Goal: Find specific page/section: Find specific page/section

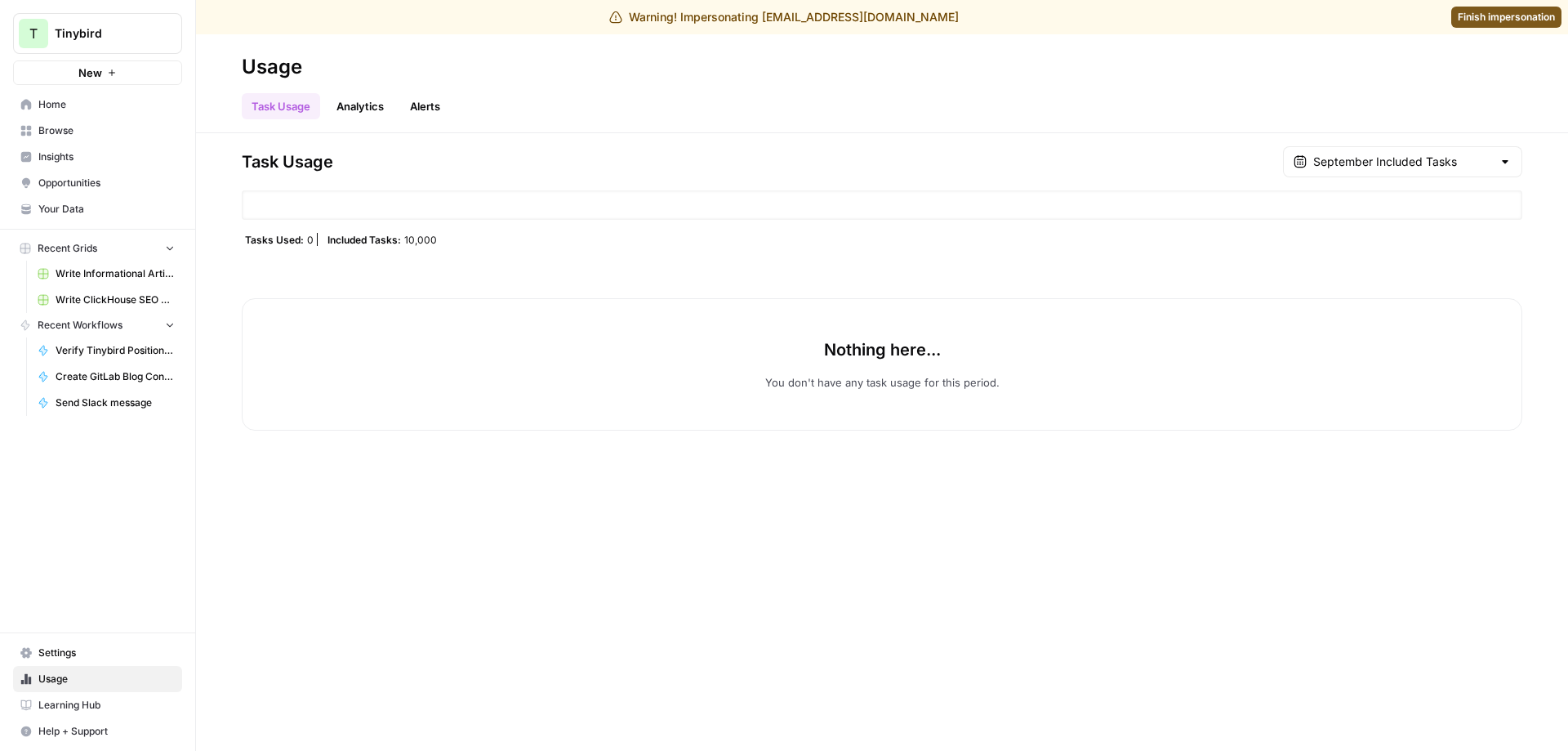
click at [85, 157] on span "Insights" at bounding box center [106, 157] width 136 height 15
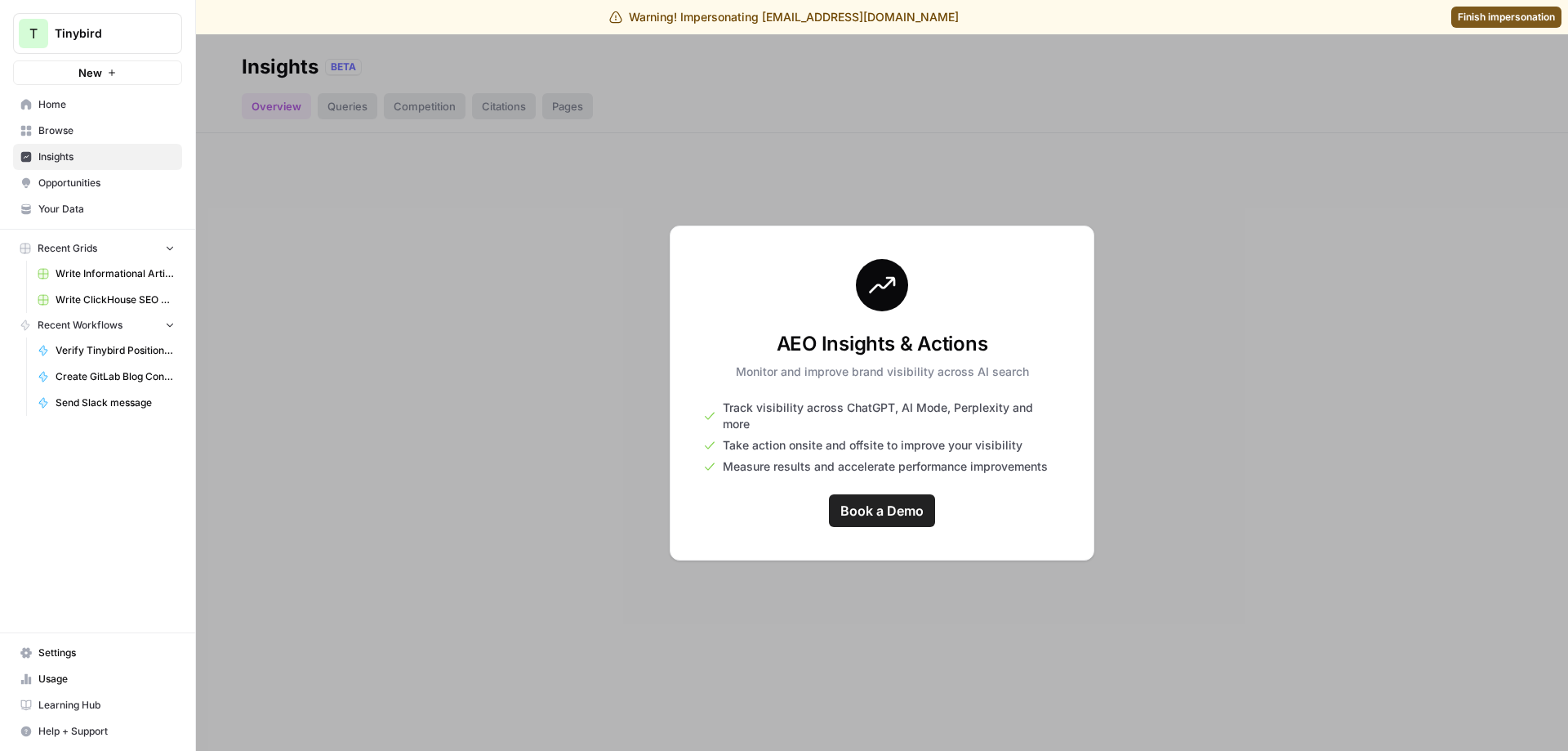
click at [46, 687] on link "Usage" at bounding box center [98, 679] width 169 height 26
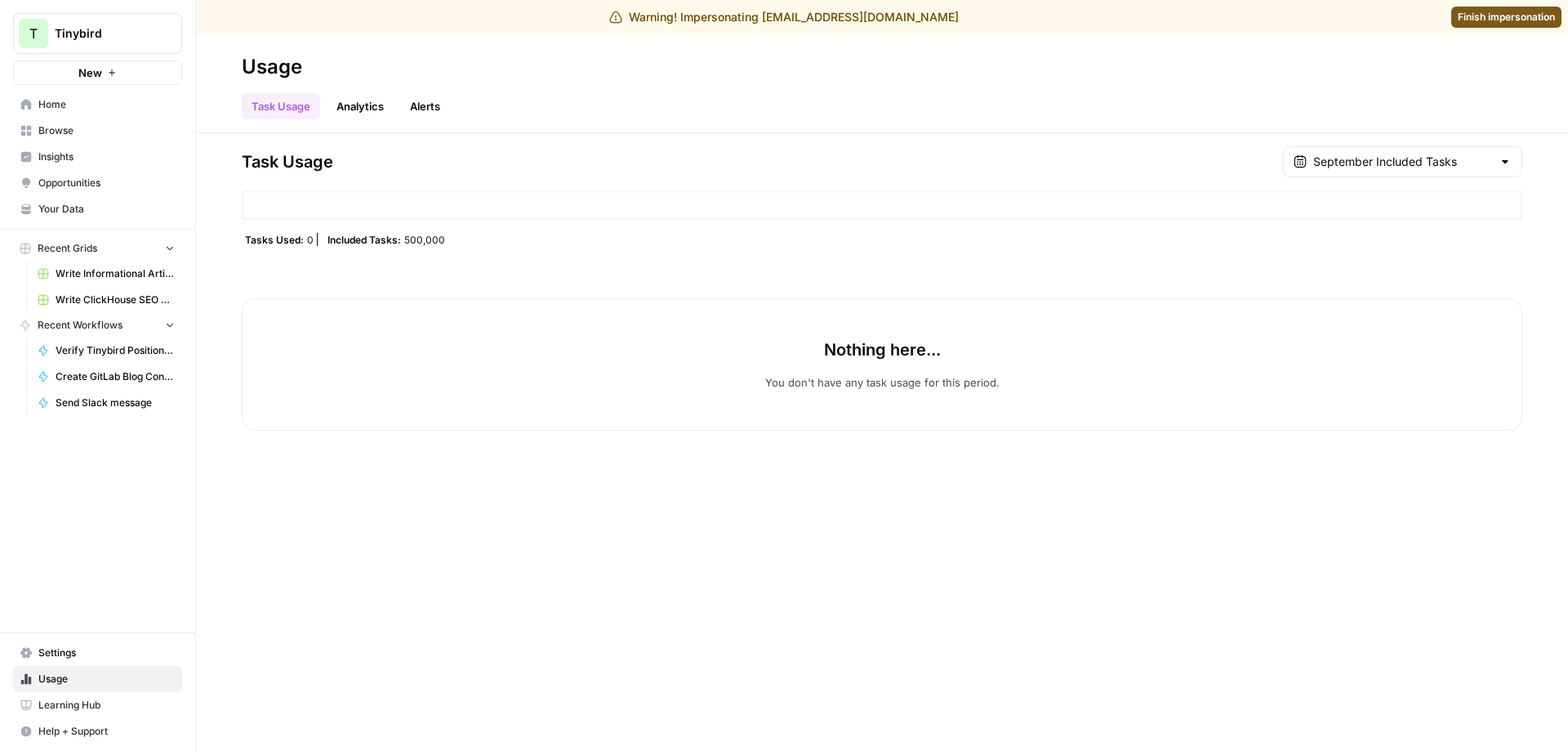
click at [145, 305] on span "Write ClickHouse SEO Article" at bounding box center [114, 300] width 119 height 15
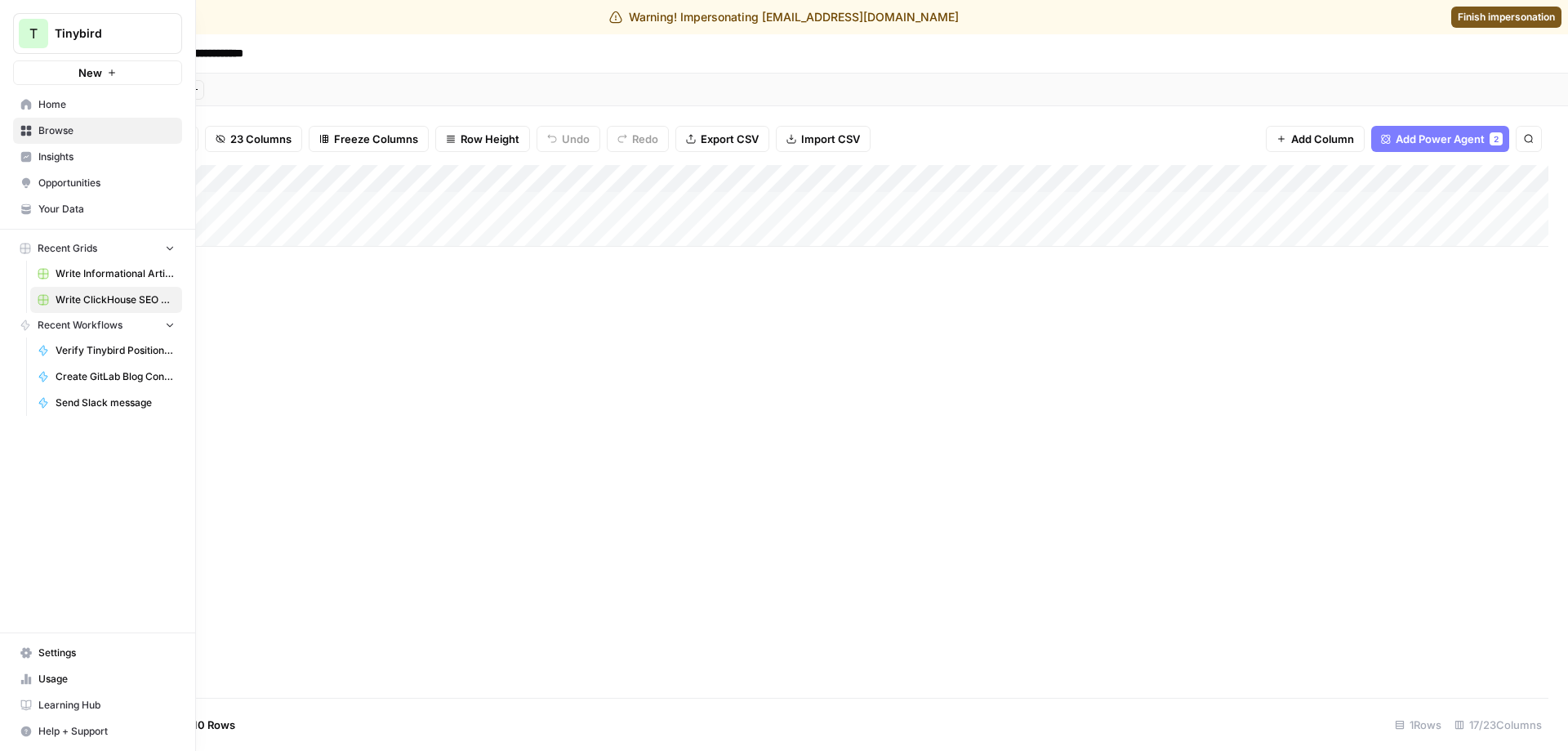
click at [68, 280] on span "Write Informational Article" at bounding box center [114, 274] width 119 height 15
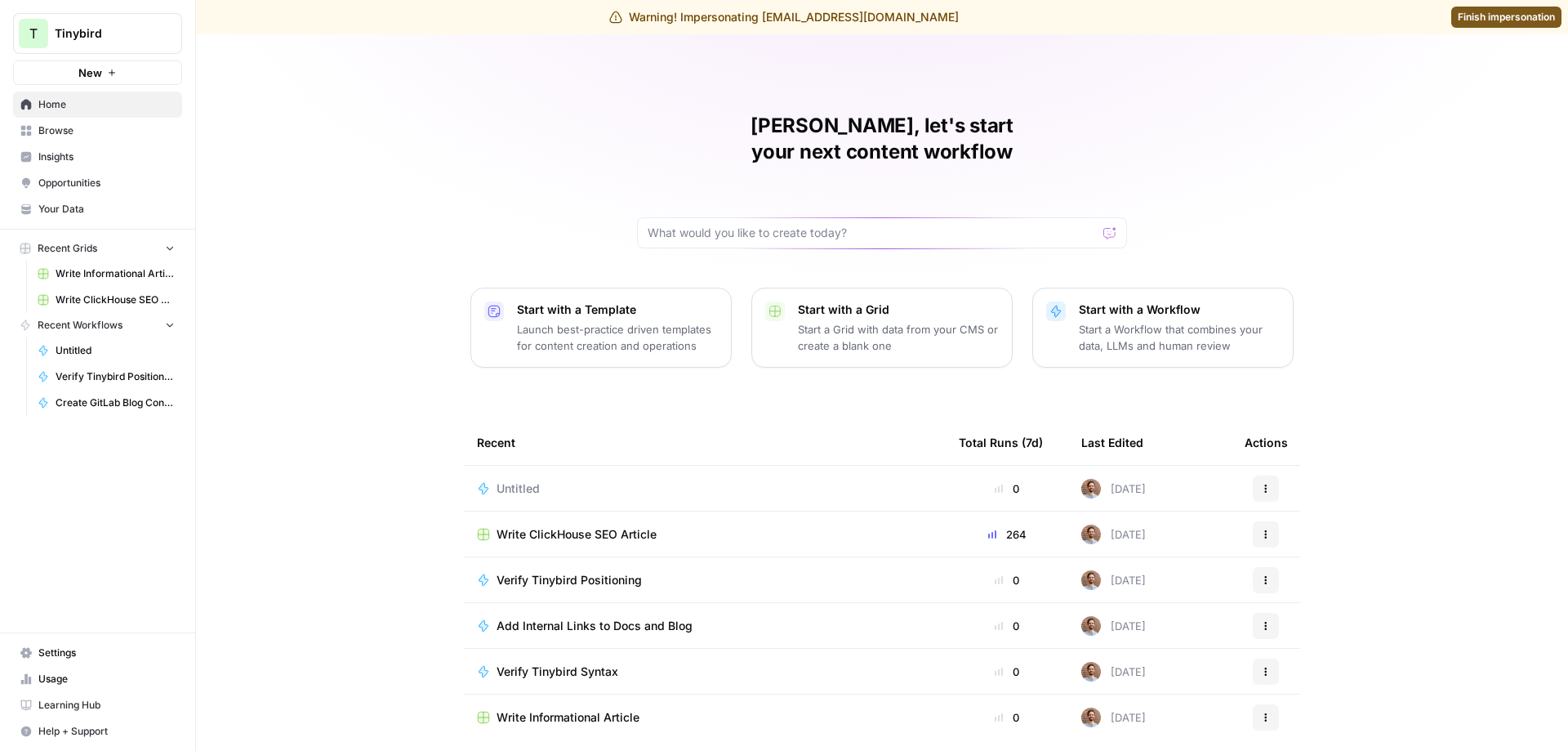
click at [98, 154] on span "Insights" at bounding box center [106, 157] width 136 height 15
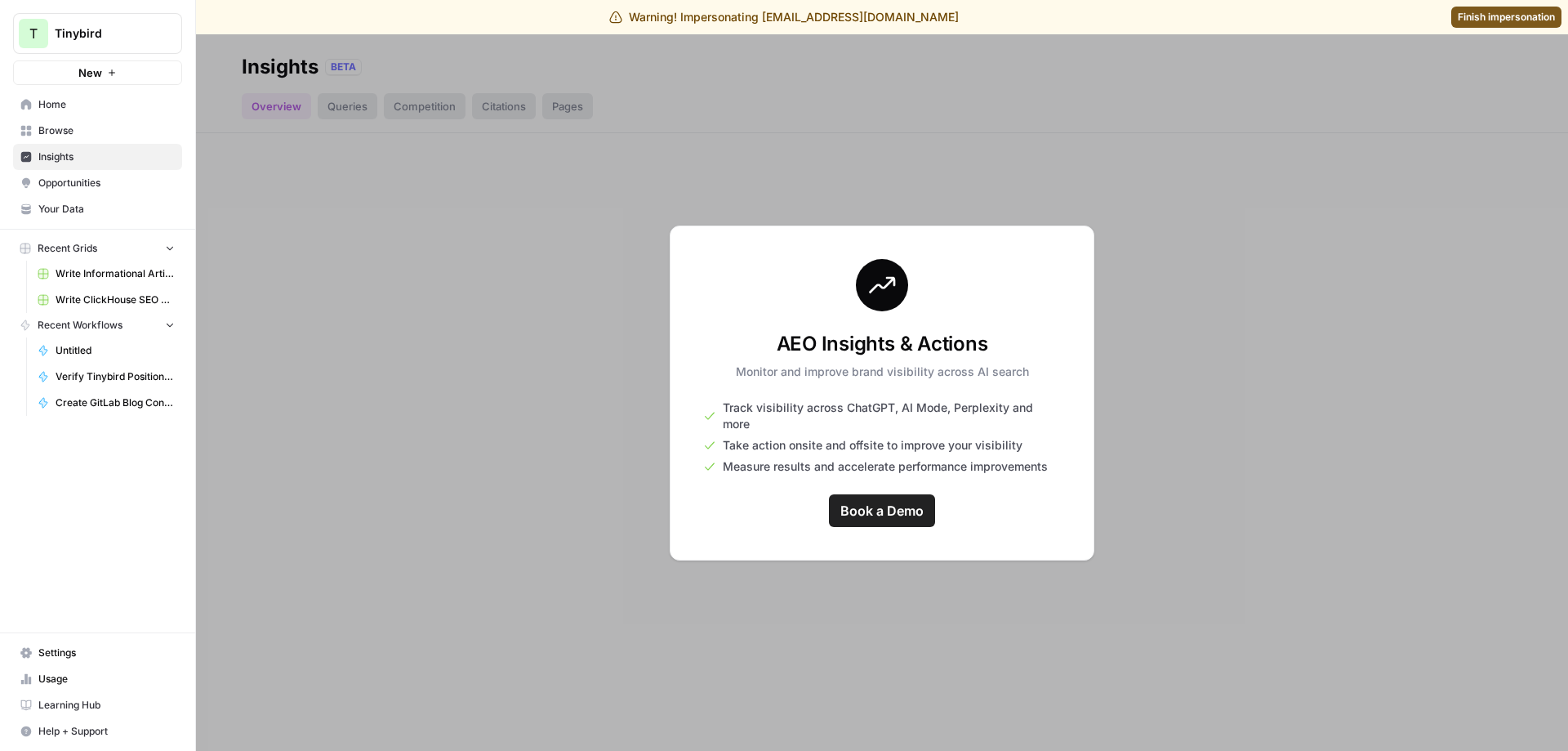
click at [1489, 17] on span "Finish impersonation" at bounding box center [1507, 17] width 98 height 15
